Goal: Task Accomplishment & Management: Use online tool/utility

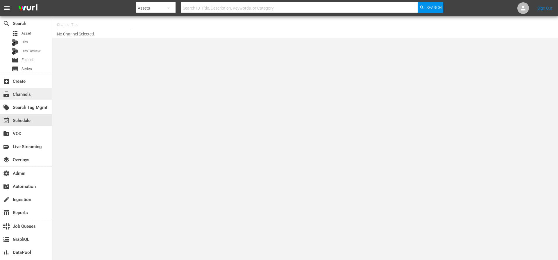
click at [21, 96] on div "subscriptions Channels" at bounding box center [16, 93] width 33 height 5
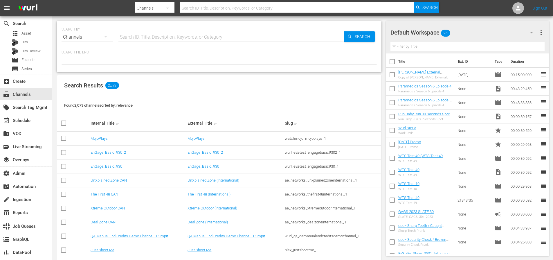
click at [147, 38] on input "text" at bounding box center [231, 37] width 225 height 14
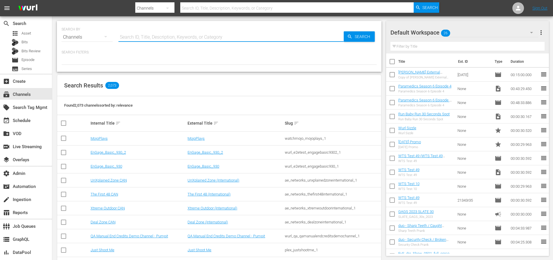
paste input "autentic_autentictravel_1"
type input "autentic_autentictravel_1"
click at [365, 39] on span "Search" at bounding box center [364, 36] width 22 height 10
type input "autentic_autentictravel_1"
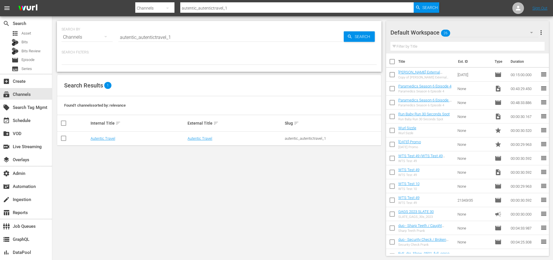
click at [104, 142] on td "Autentic Travel" at bounding box center [138, 139] width 97 height 14
click at [104, 141] on td "Autentic Travel" at bounding box center [138, 139] width 97 height 14
click at [105, 139] on link "Autentic Travel" at bounding box center [103, 138] width 25 height 4
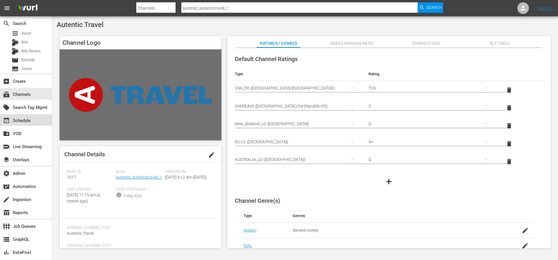
click at [23, 122] on div "event_available Schedule" at bounding box center [16, 119] width 33 height 5
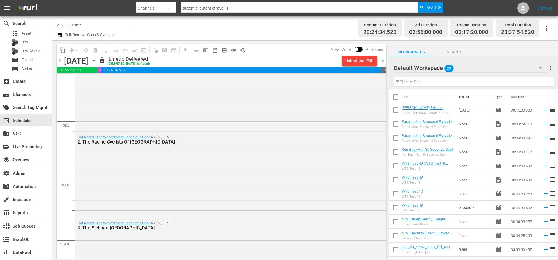
scroll to position [208, 0]
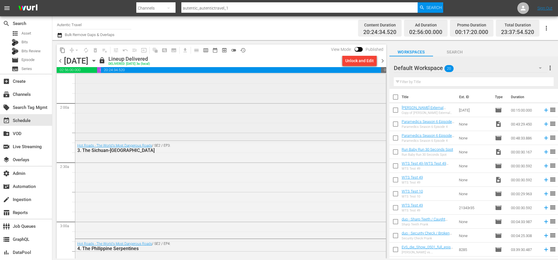
click at [126, 116] on div "Hot Roads - The World's Most Dangerous Roads / SE2 / EP2: 2. The Racing Cyclist…" at bounding box center [230, 97] width 311 height 85
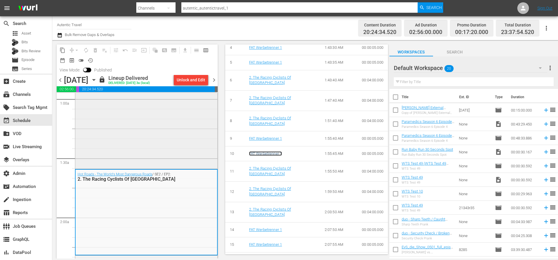
scroll to position [112, 0]
click at [176, 153] on div "Hot Roads - The World's Most Dangerous Roads / SE2 / EP1: 1. The Road To Death …" at bounding box center [146, 120] width 142 height 96
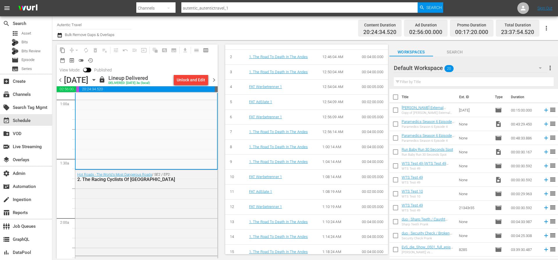
scroll to position [347, 0]
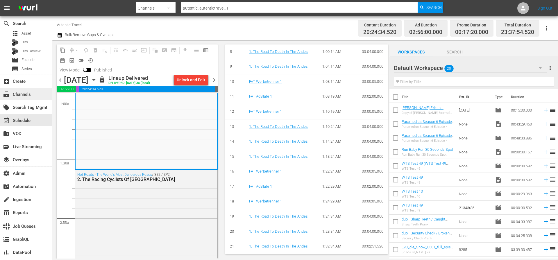
click at [18, 96] on div "subscriptions Channels" at bounding box center [16, 93] width 33 height 5
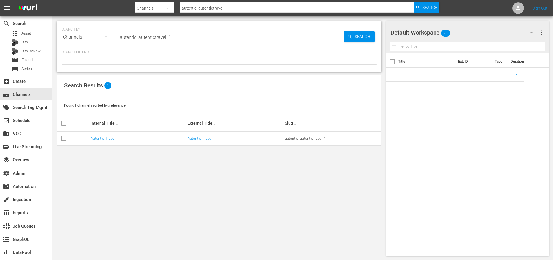
click at [156, 37] on input "autentic_autentictravel_1" at bounding box center [231, 37] width 225 height 14
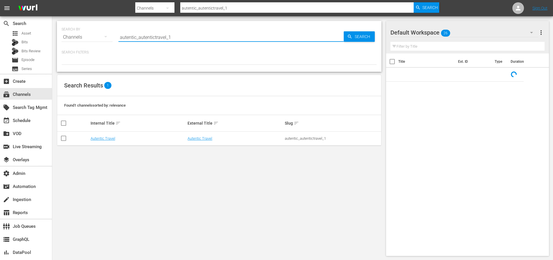
paste input "sysdata_s_p_a_fifa_7"
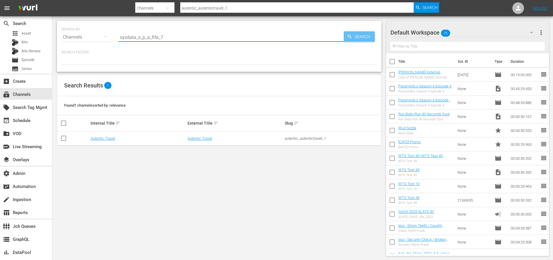
type input "sysdata_s_p_a_fifa_7"
click at [354, 33] on span "Search" at bounding box center [364, 36] width 22 height 10
type input "sysdata_s_p_a_fifa_7"
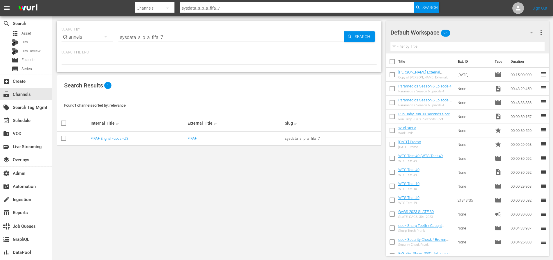
click at [110, 140] on td "FIFA+ English-Local-US" at bounding box center [138, 139] width 97 height 14
click at [111, 139] on link "FIFA+ English-Local-US" at bounding box center [110, 138] width 38 height 4
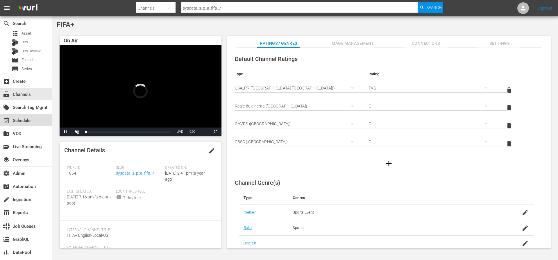
click at [30, 118] on div "event_available Schedule" at bounding box center [16, 119] width 33 height 5
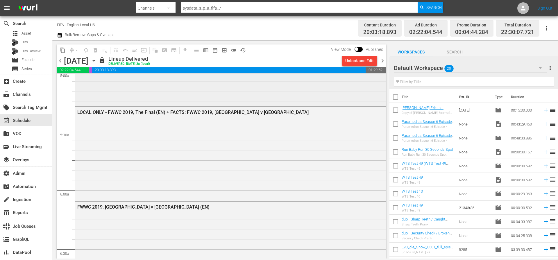
scroll to position [628, 0]
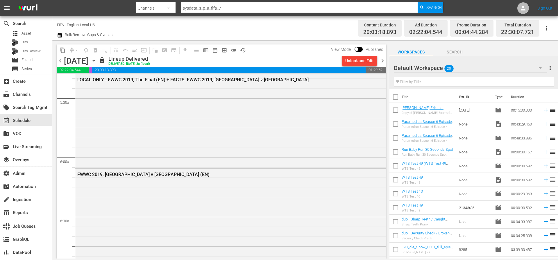
click at [203, 115] on div "LOCAL ONLY - FWWC 2019, The Final (EN) + FACTS: FWWC 2019, [GEOGRAPHIC_DATA] v …" at bounding box center [230, 120] width 311 height 93
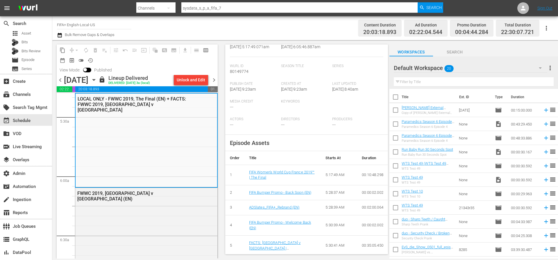
scroll to position [105, 0]
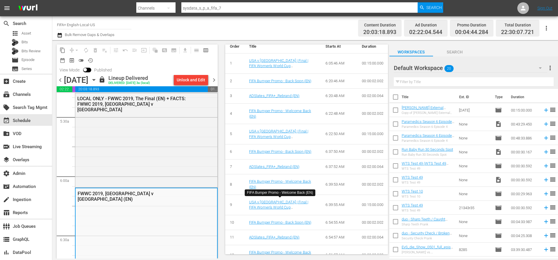
scroll to position [223, 0]
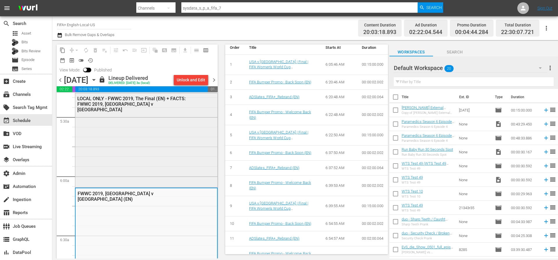
click at [154, 164] on div "LOCAL ONLY - FWWC 2019, The Final (EN) + FACTS: FWWC 2019, [GEOGRAPHIC_DATA] v …" at bounding box center [146, 139] width 142 height 93
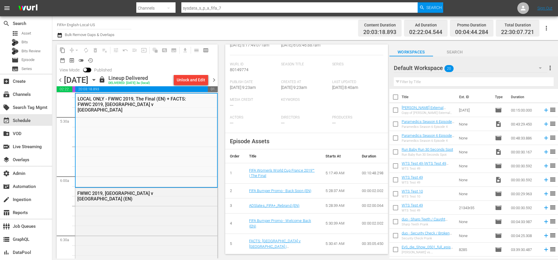
scroll to position [105, 0]
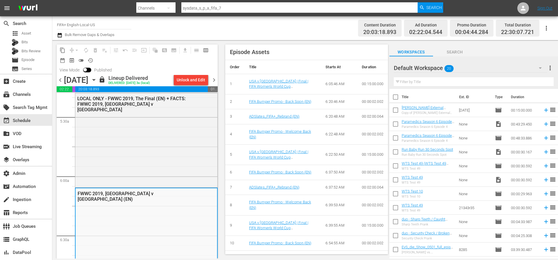
scroll to position [196, 0]
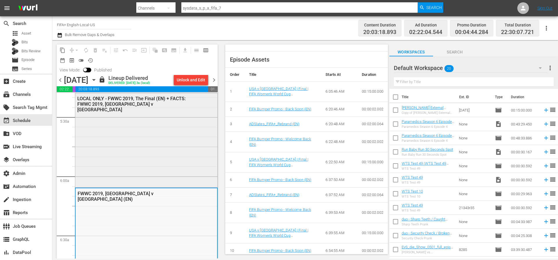
click at [170, 173] on div "LOCAL ONLY - FWWC 2019, The Final (EN) + FACTS: FWWC 2019, [GEOGRAPHIC_DATA] v …" at bounding box center [146, 139] width 142 height 93
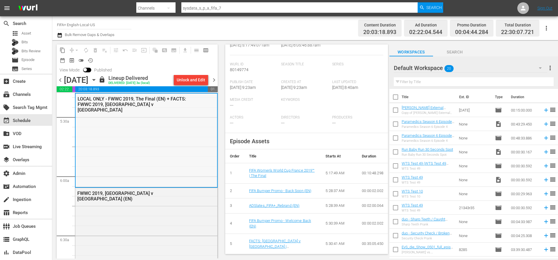
scroll to position [105, 0]
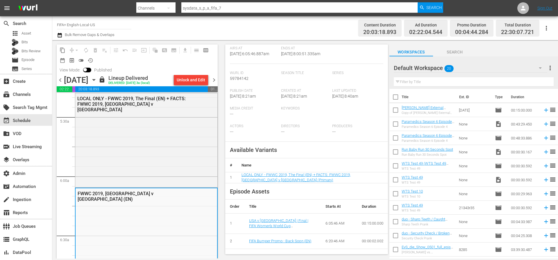
scroll to position [196, 0]
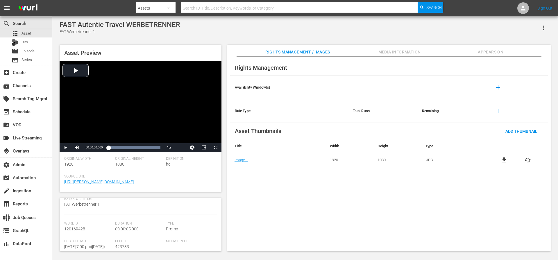
scroll to position [75, 0]
